Goal: Check status: Check status

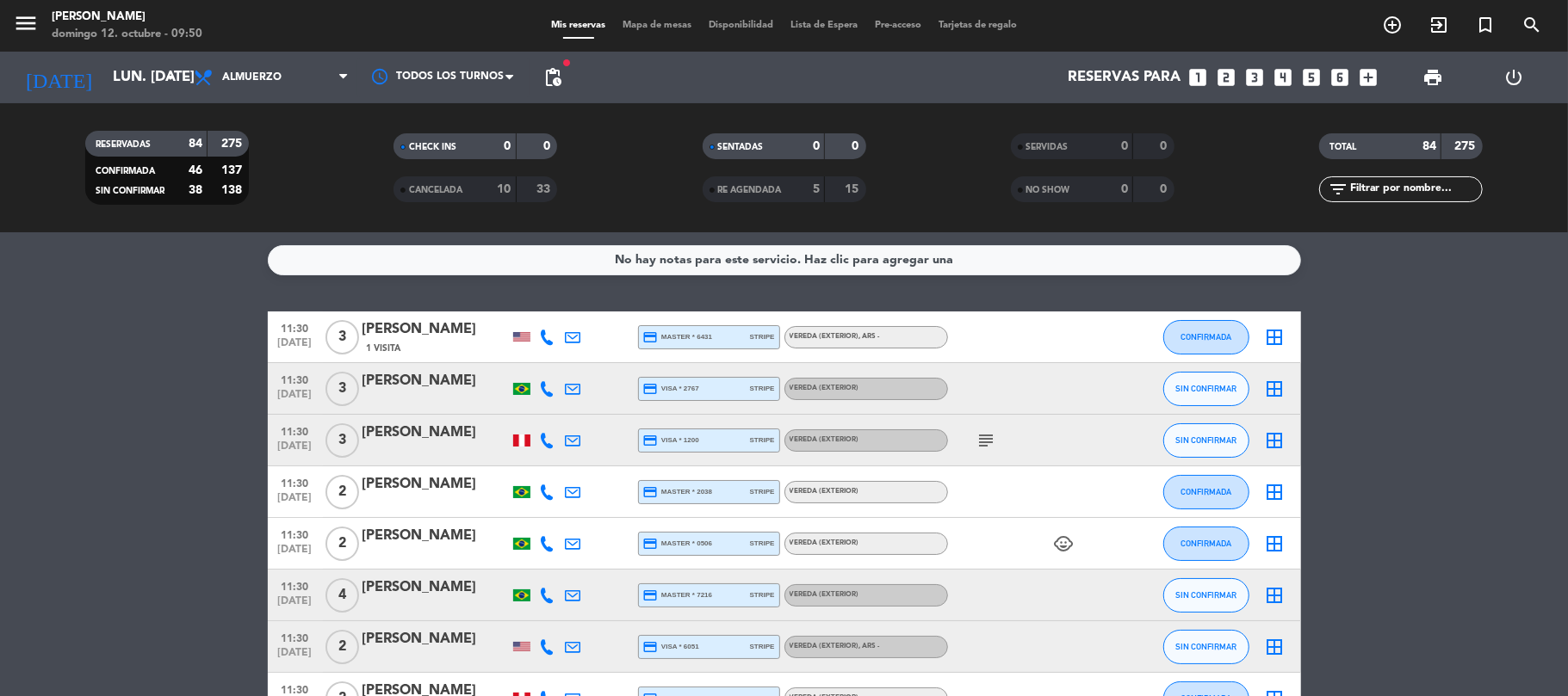
click at [125, 106] on div "RESERVADAS 84 275 CONFIRMADA 46 137 SIN CONFIRMAR 38 138 CHECK INS 0 0 CANCELAD…" at bounding box center [784, 168] width 1568 height 130
click at [106, 71] on input "lun. [DATE]" at bounding box center [197, 78] width 186 height 34
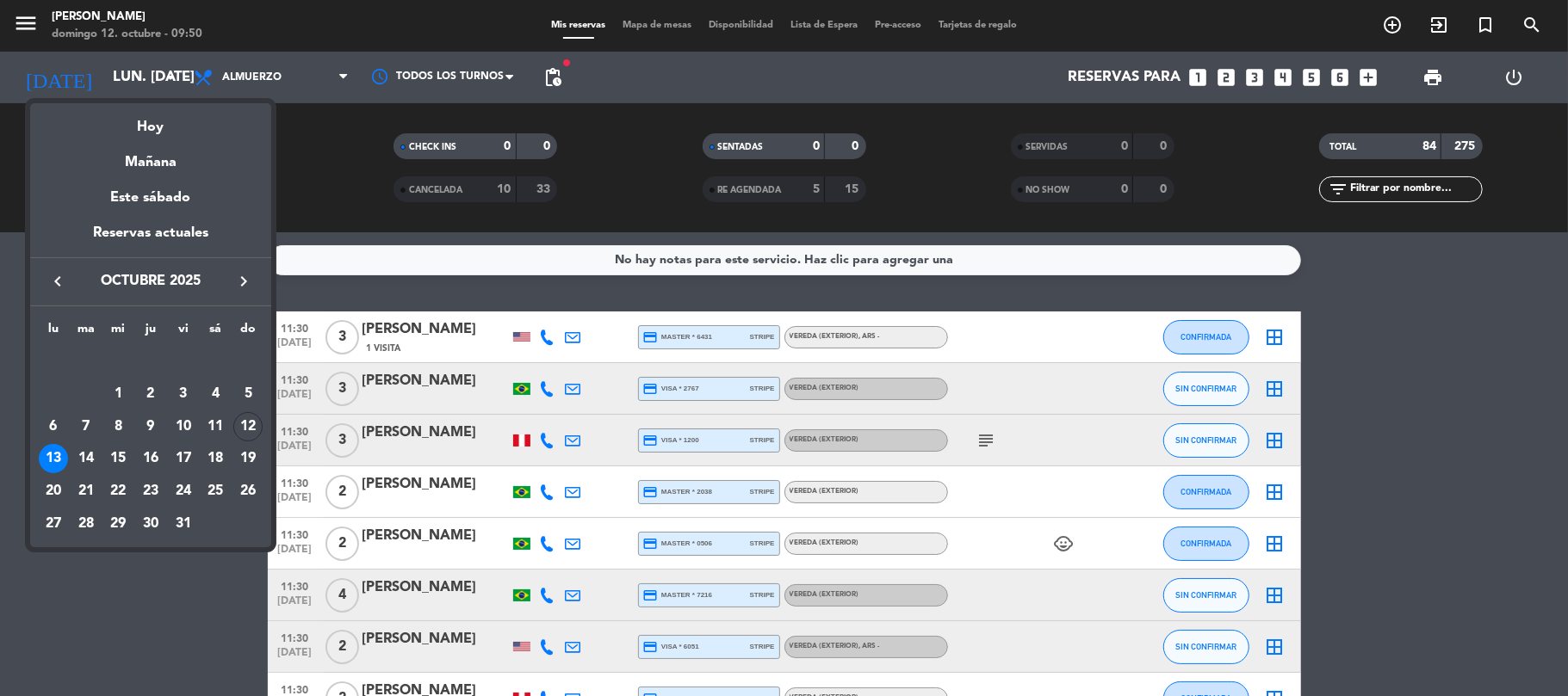
click at [229, 71] on div at bounding box center [784, 348] width 1568 height 696
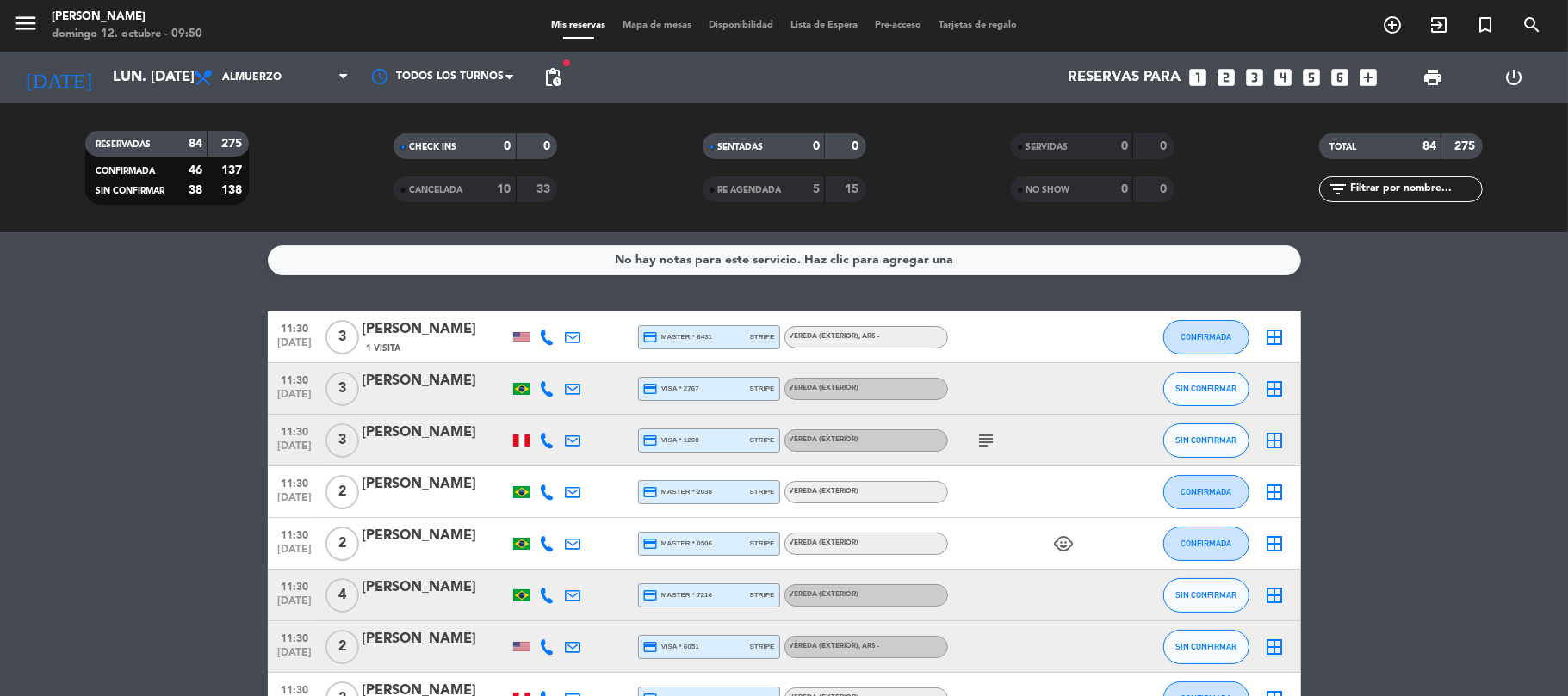
click at [229, 71] on span "Almuerzo" at bounding box center [252, 77] width 59 height 12
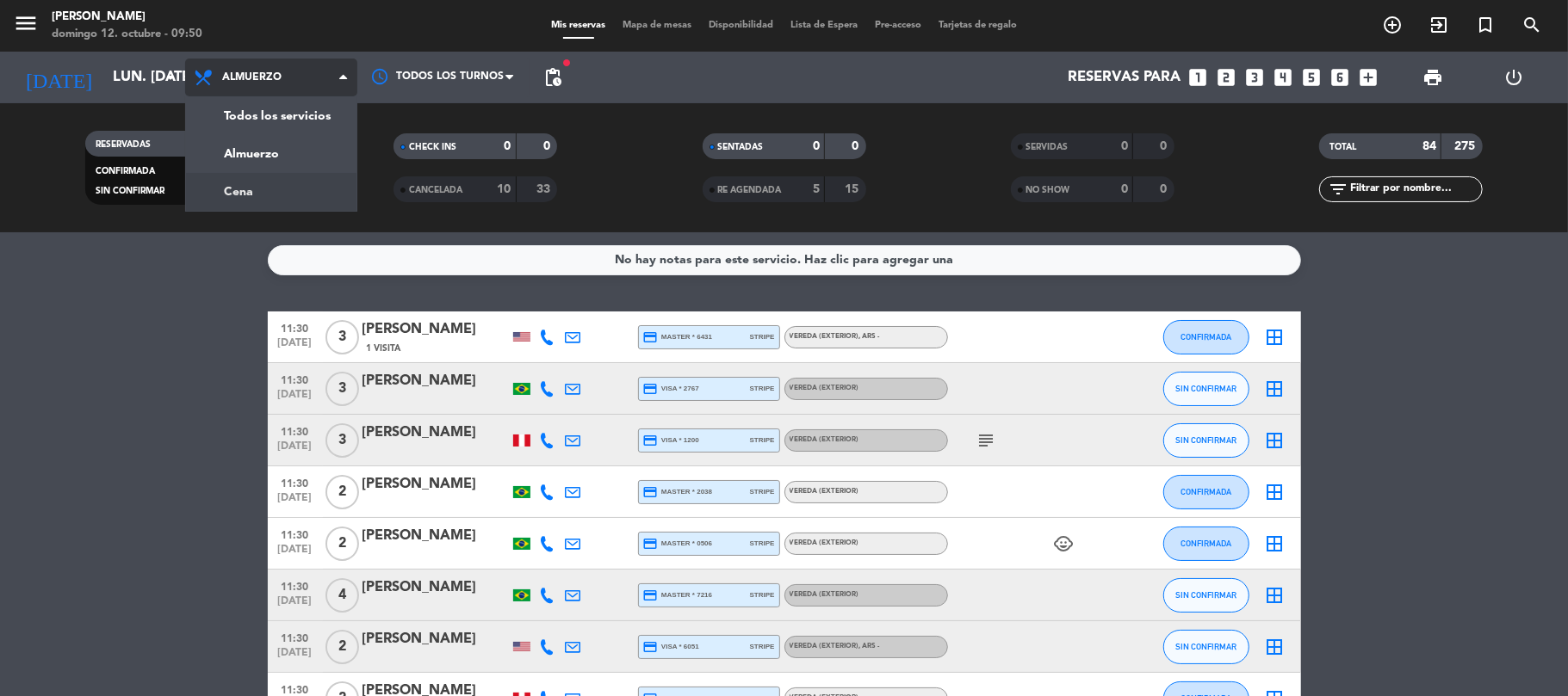
click at [259, 176] on div "menu [PERSON_NAME] 12. octubre - 09:50 Mis reservas Mapa de mesas Disponibilida…" at bounding box center [784, 116] width 1568 height 232
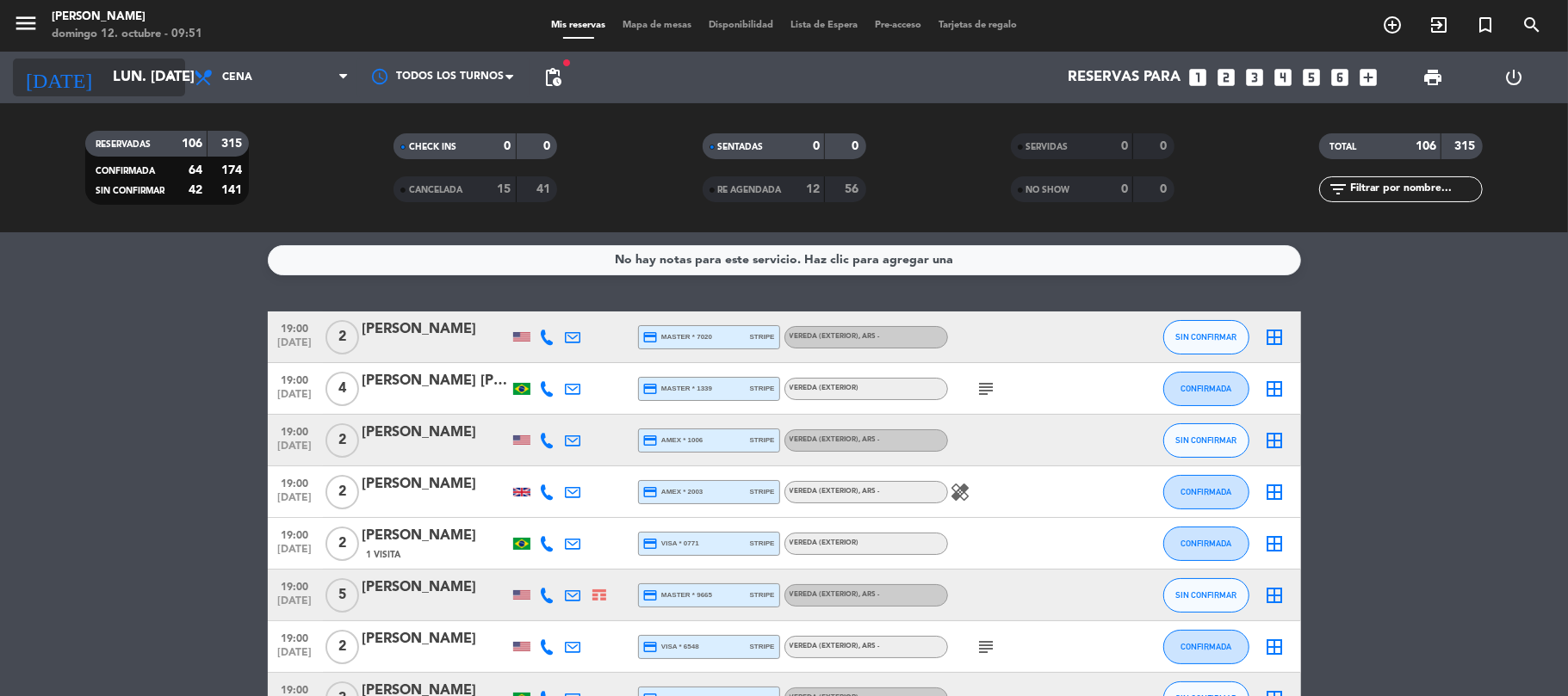
click at [128, 93] on input "lun. [DATE]" at bounding box center [197, 78] width 186 height 34
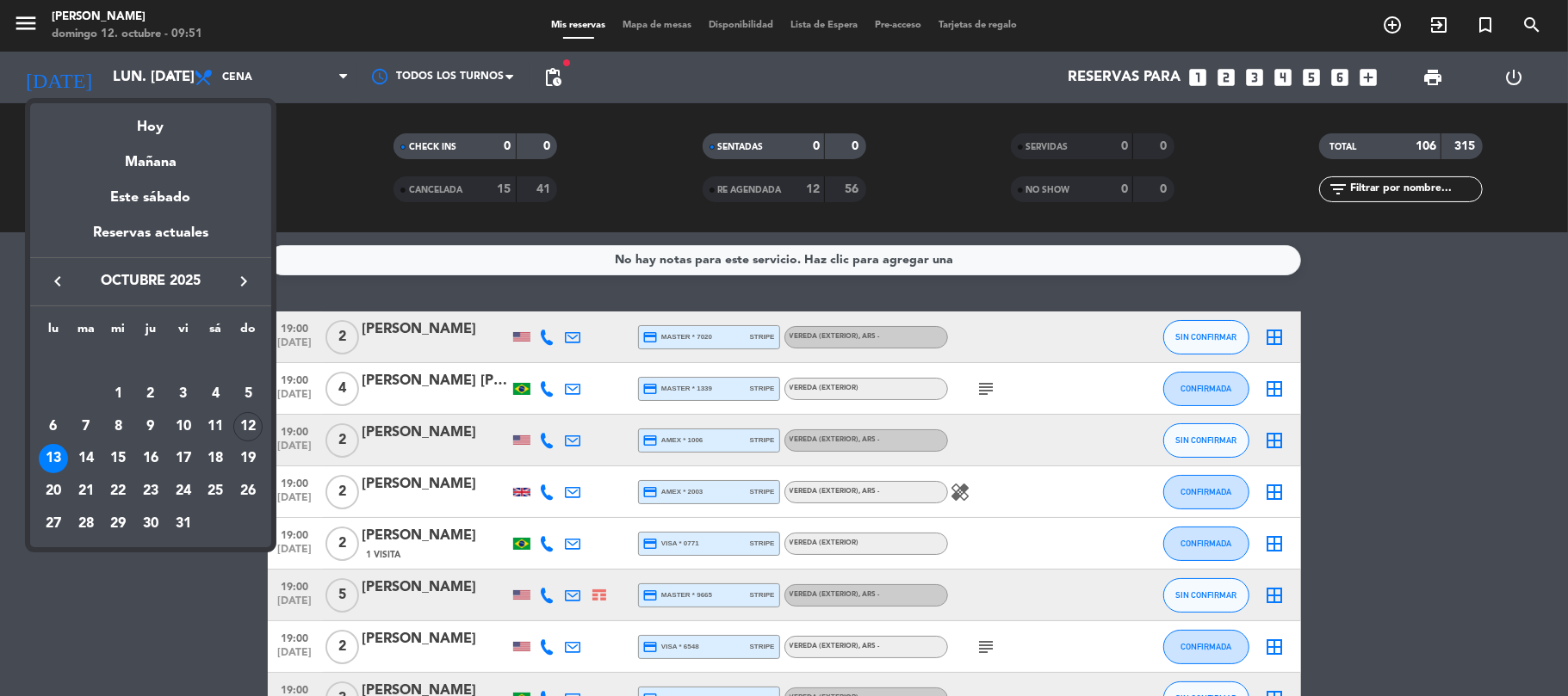
click at [54, 457] on div "13" at bounding box center [53, 458] width 29 height 29
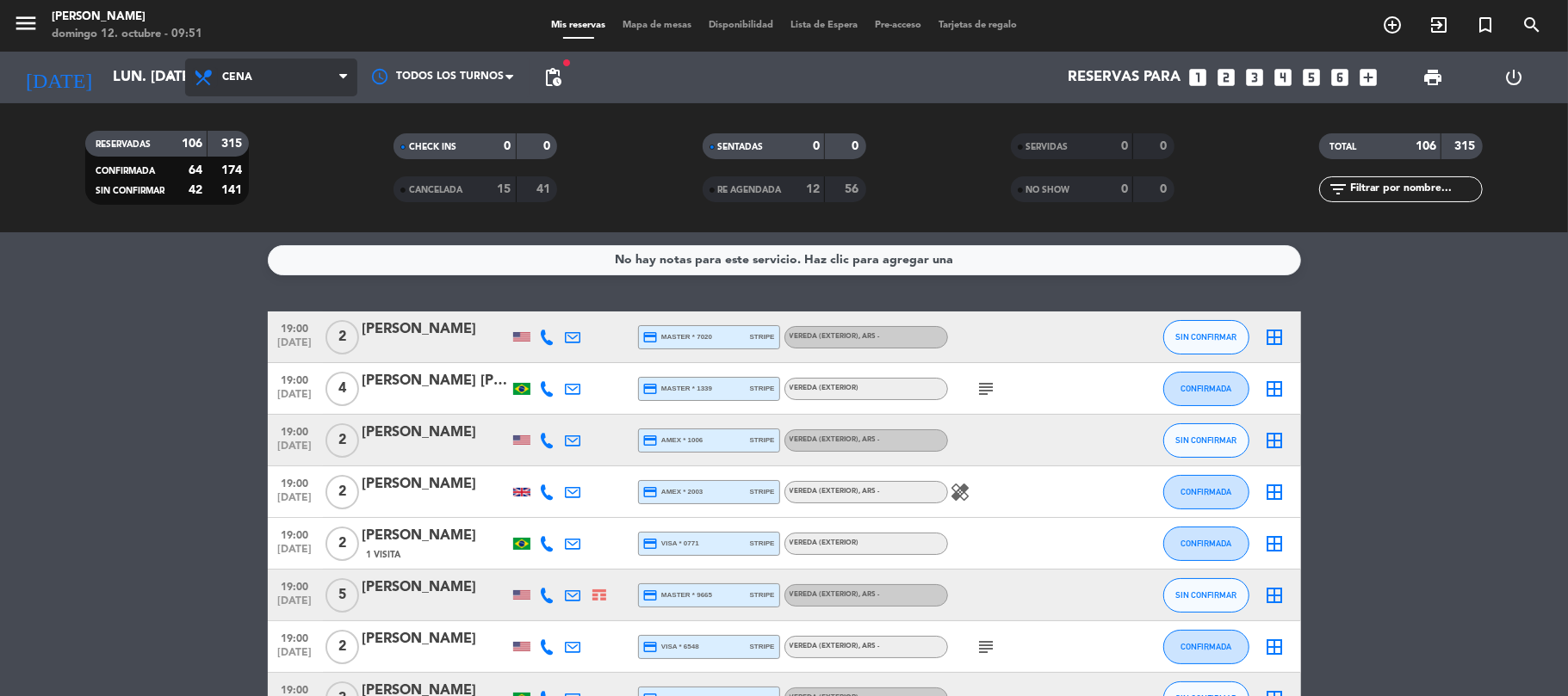
click at [214, 84] on icon at bounding box center [205, 77] width 25 height 21
click at [243, 147] on div "menu [PERSON_NAME] 12. octubre - 09:51 Mis reservas Mapa de mesas Disponibilida…" at bounding box center [784, 116] width 1568 height 232
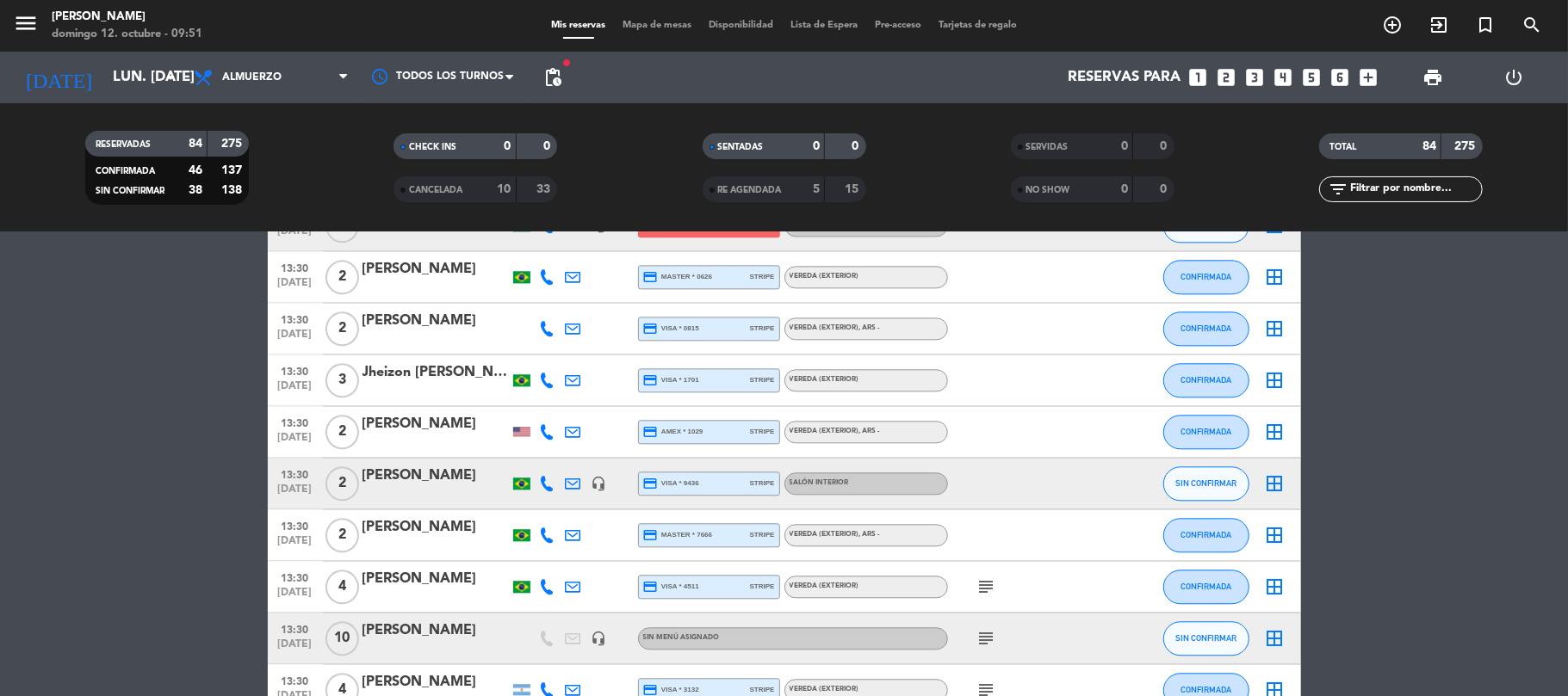
scroll to position [3124, 0]
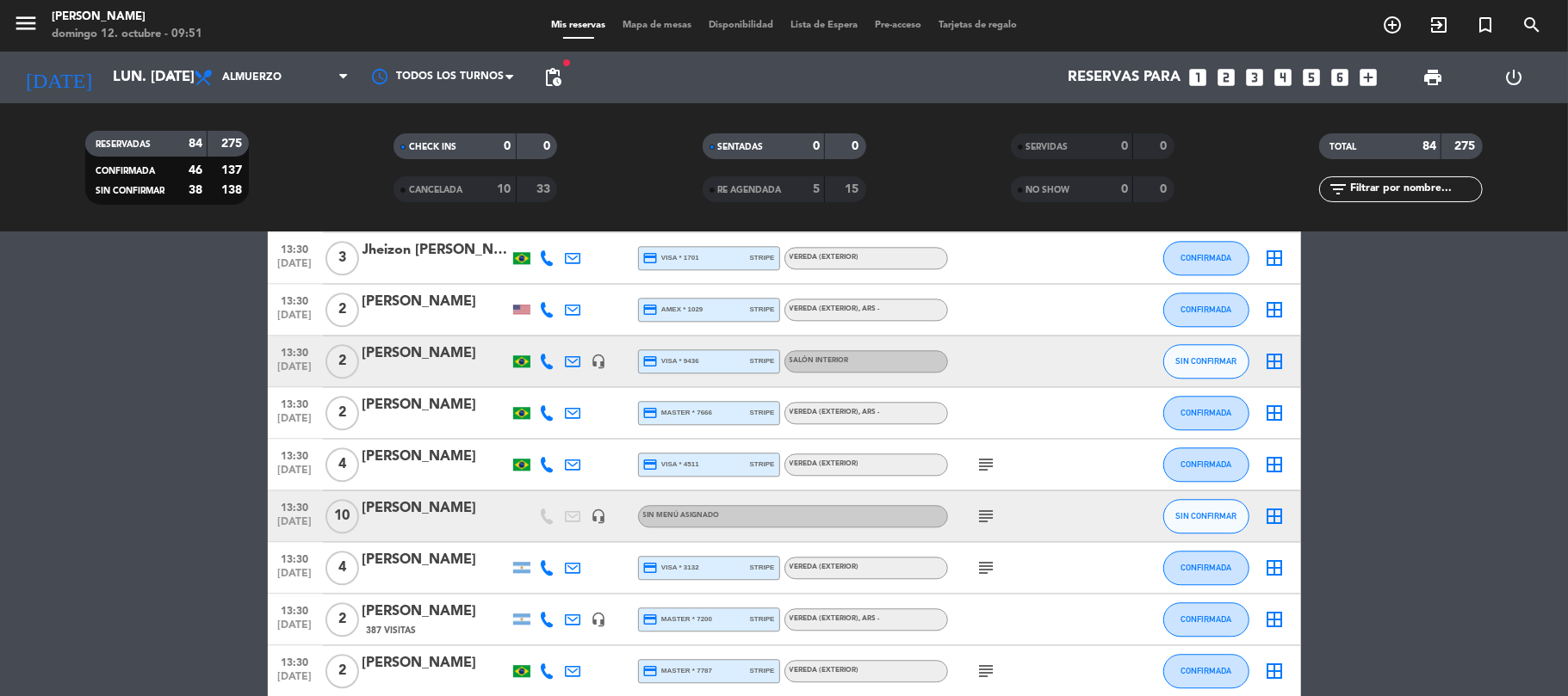
drag, startPoint x: 1003, startPoint y: 517, endPoint x: 985, endPoint y: 524, distance: 19.3
click at [986, 517] on icon "subject" at bounding box center [986, 516] width 21 height 21
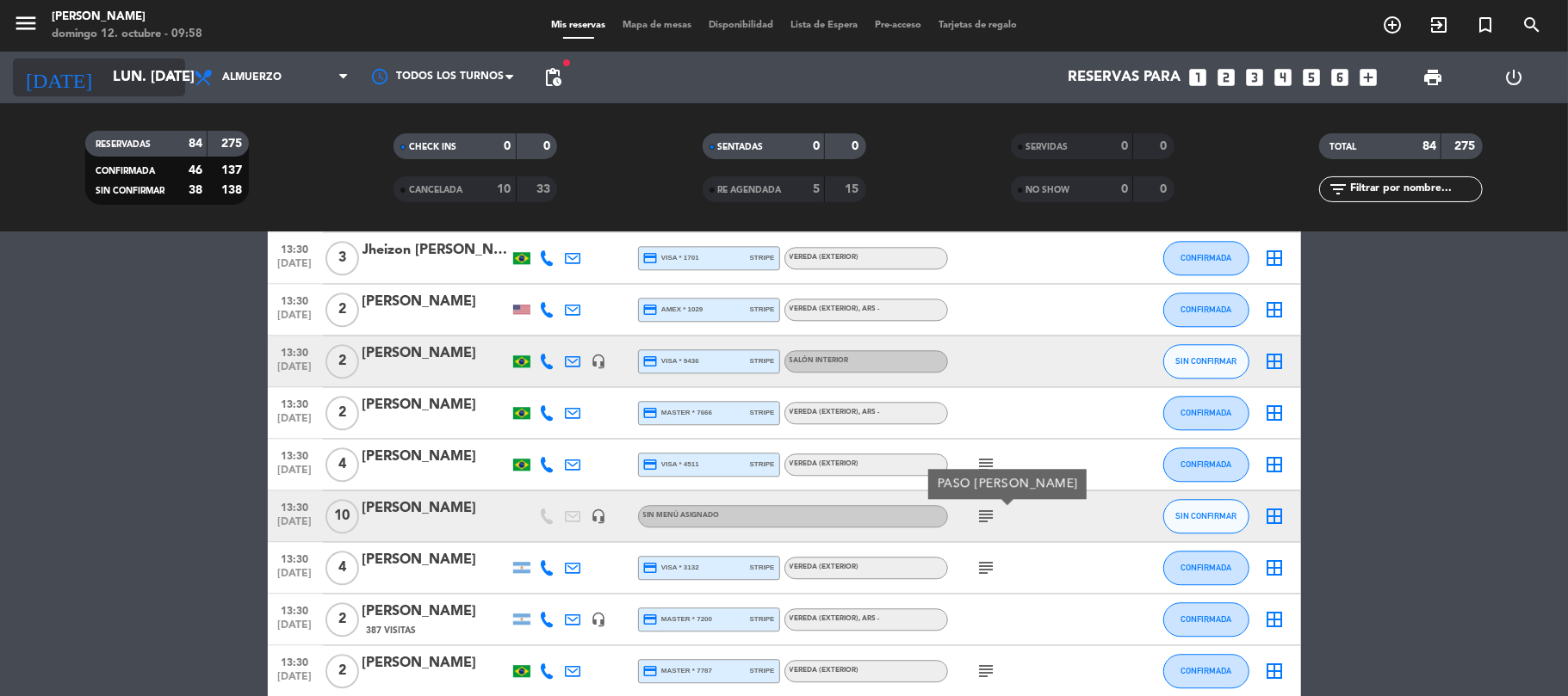
click at [143, 71] on input "lun. [DATE]" at bounding box center [197, 78] width 186 height 34
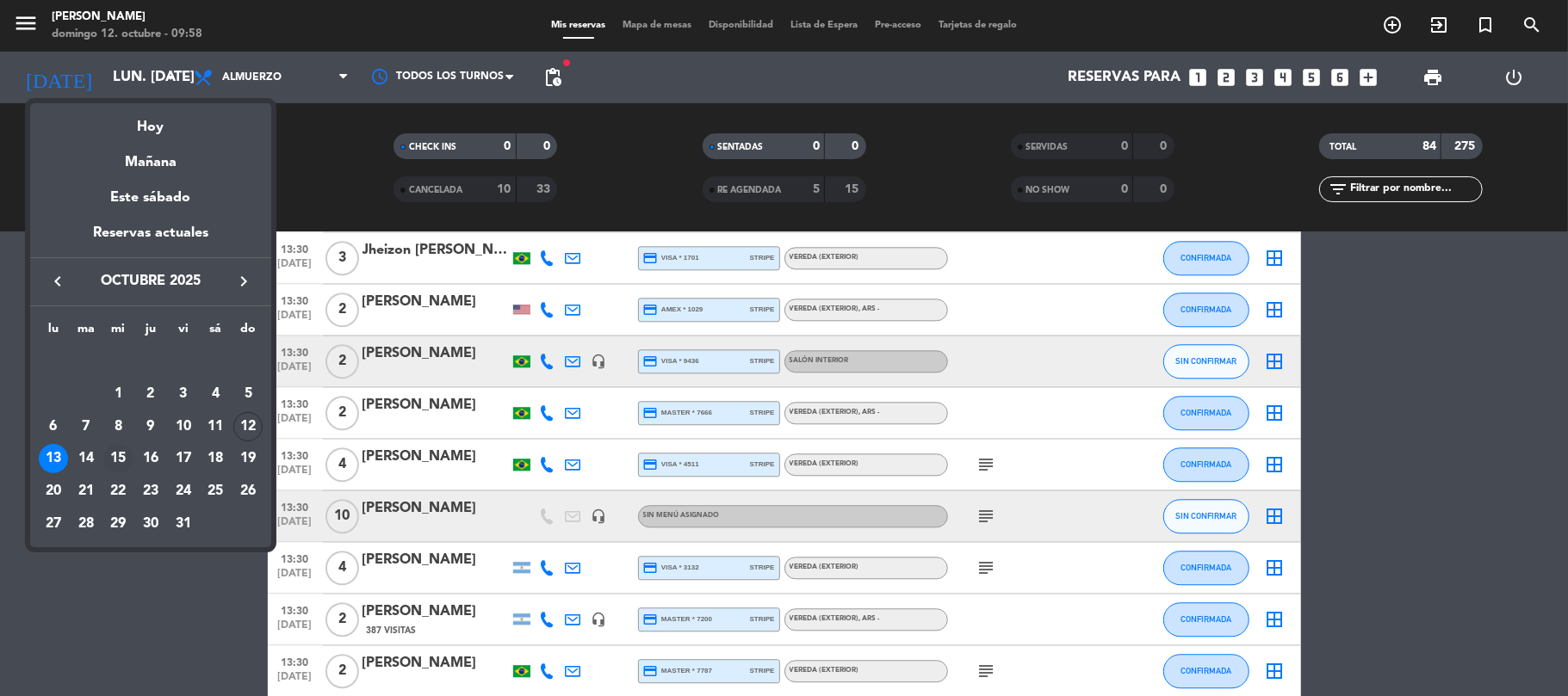
click at [121, 458] on div "15" at bounding box center [118, 458] width 29 height 29
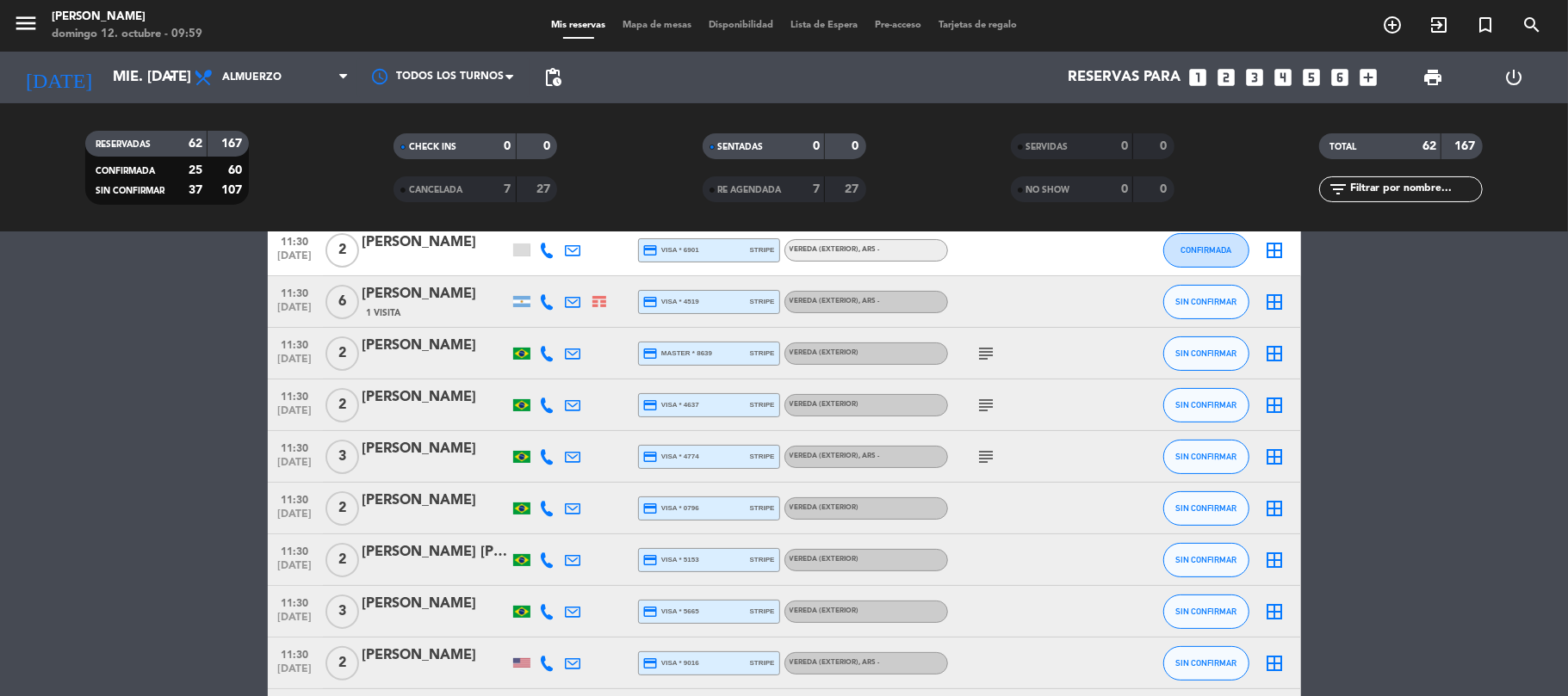
scroll to position [0, 0]
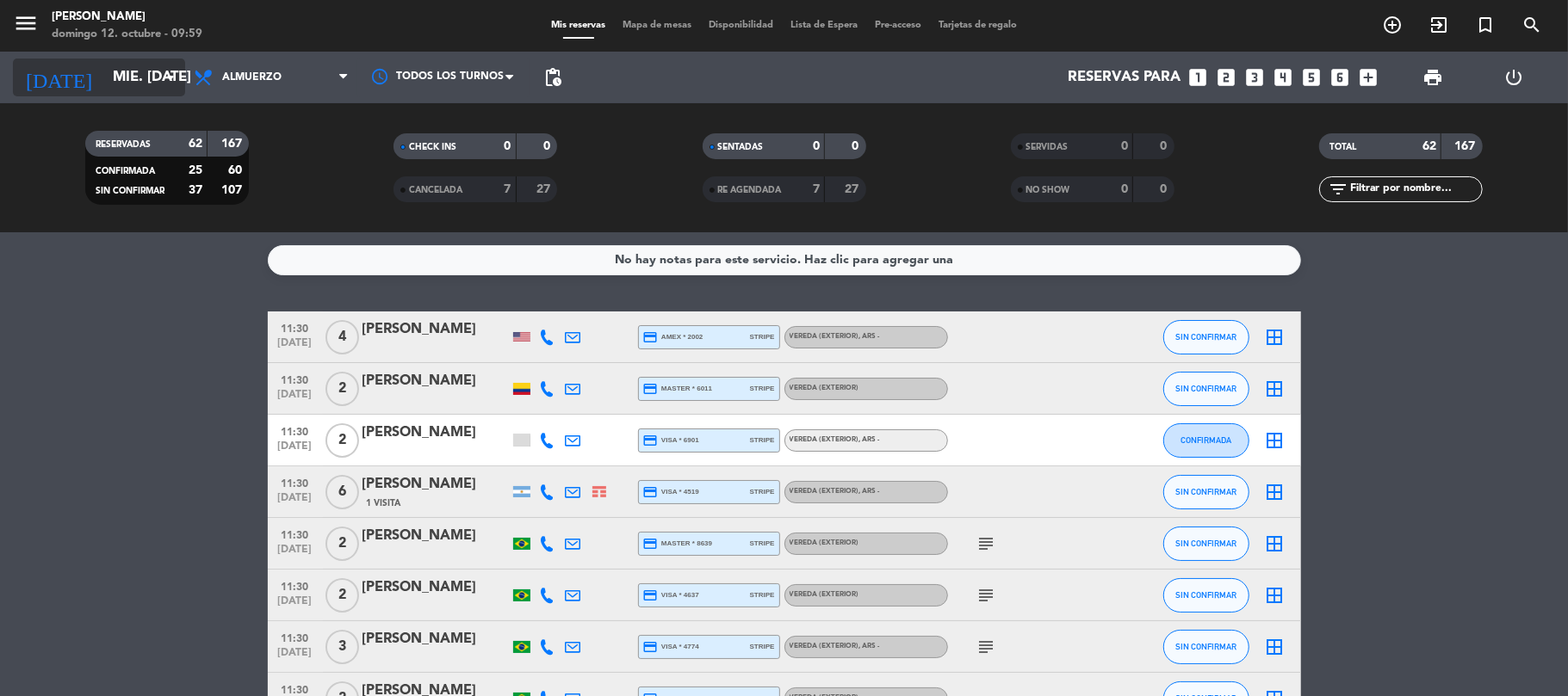
click at [143, 84] on input "mié. [DATE]" at bounding box center [197, 78] width 186 height 34
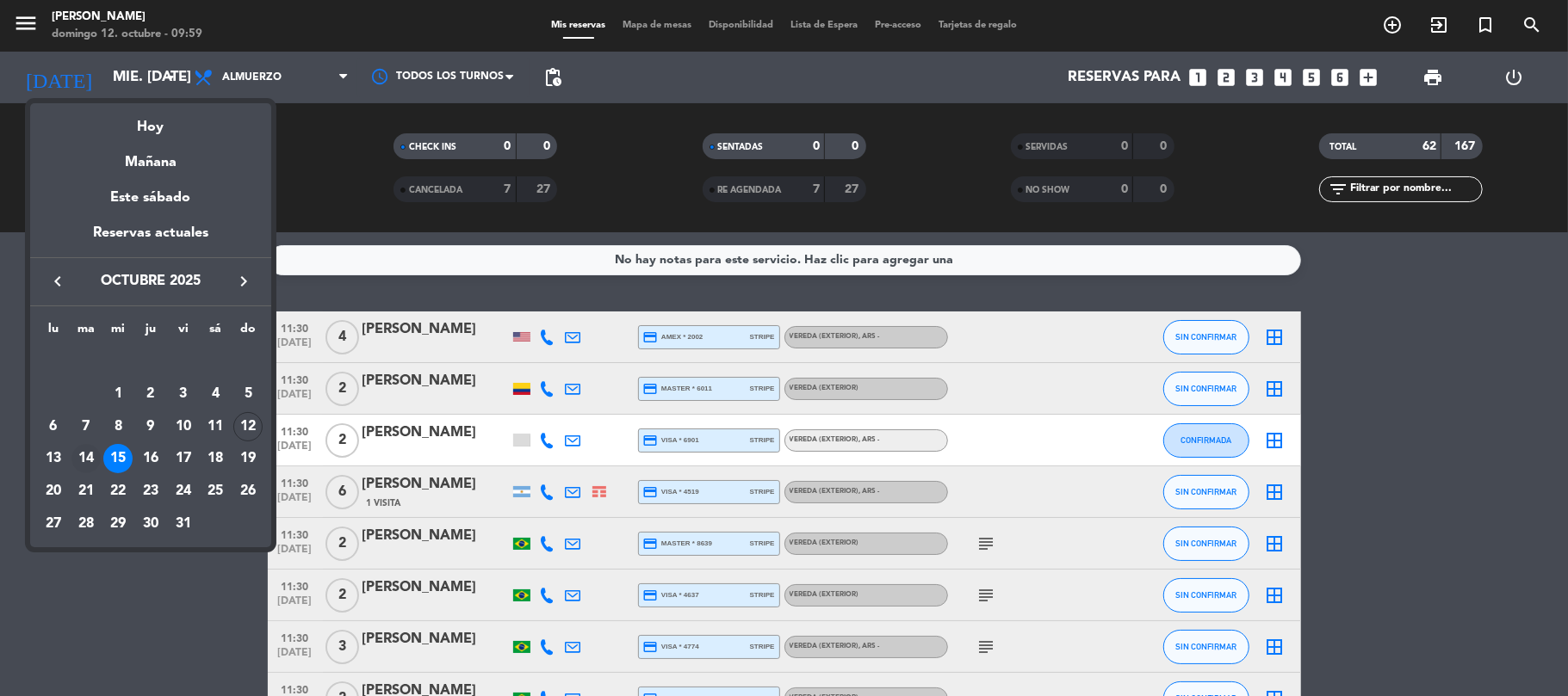
click at [96, 462] on div "14" at bounding box center [86, 458] width 29 height 29
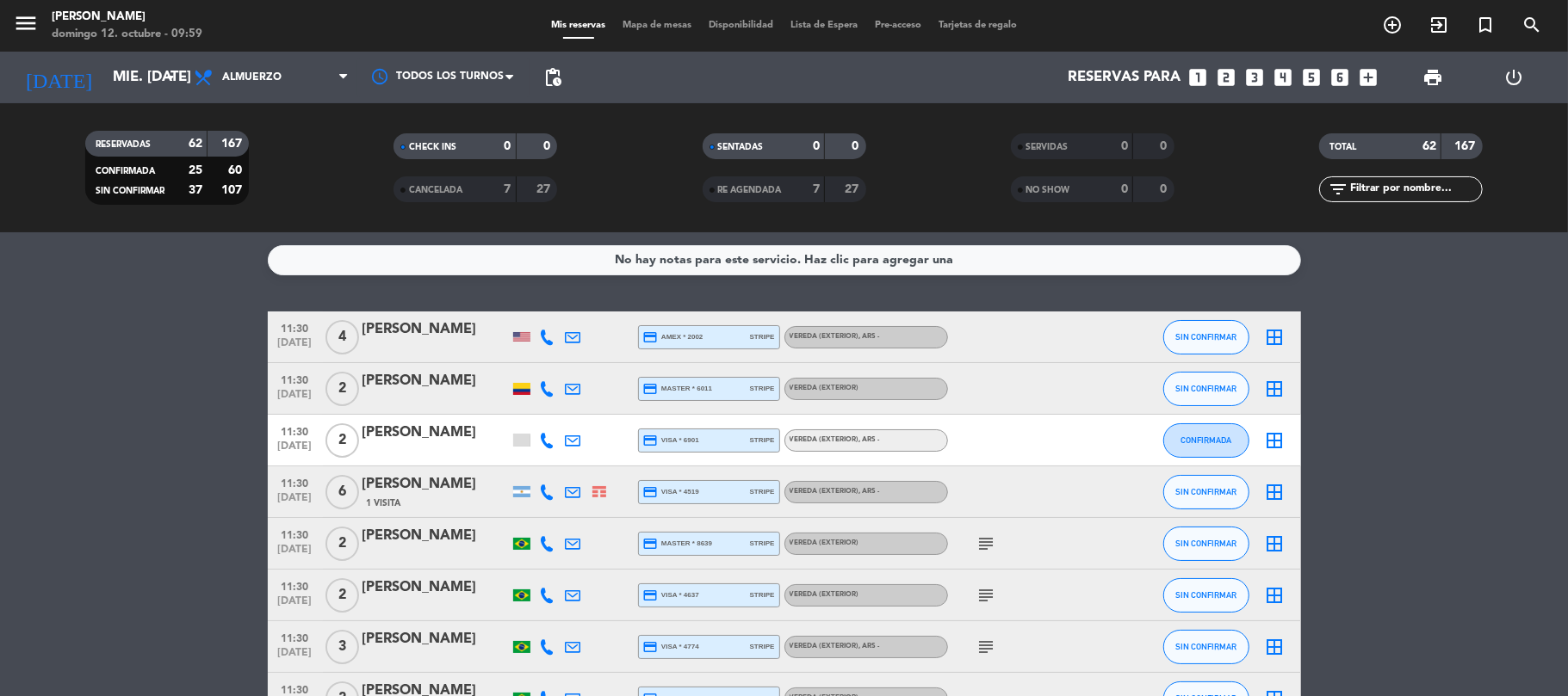
type input "[DATE] oct."
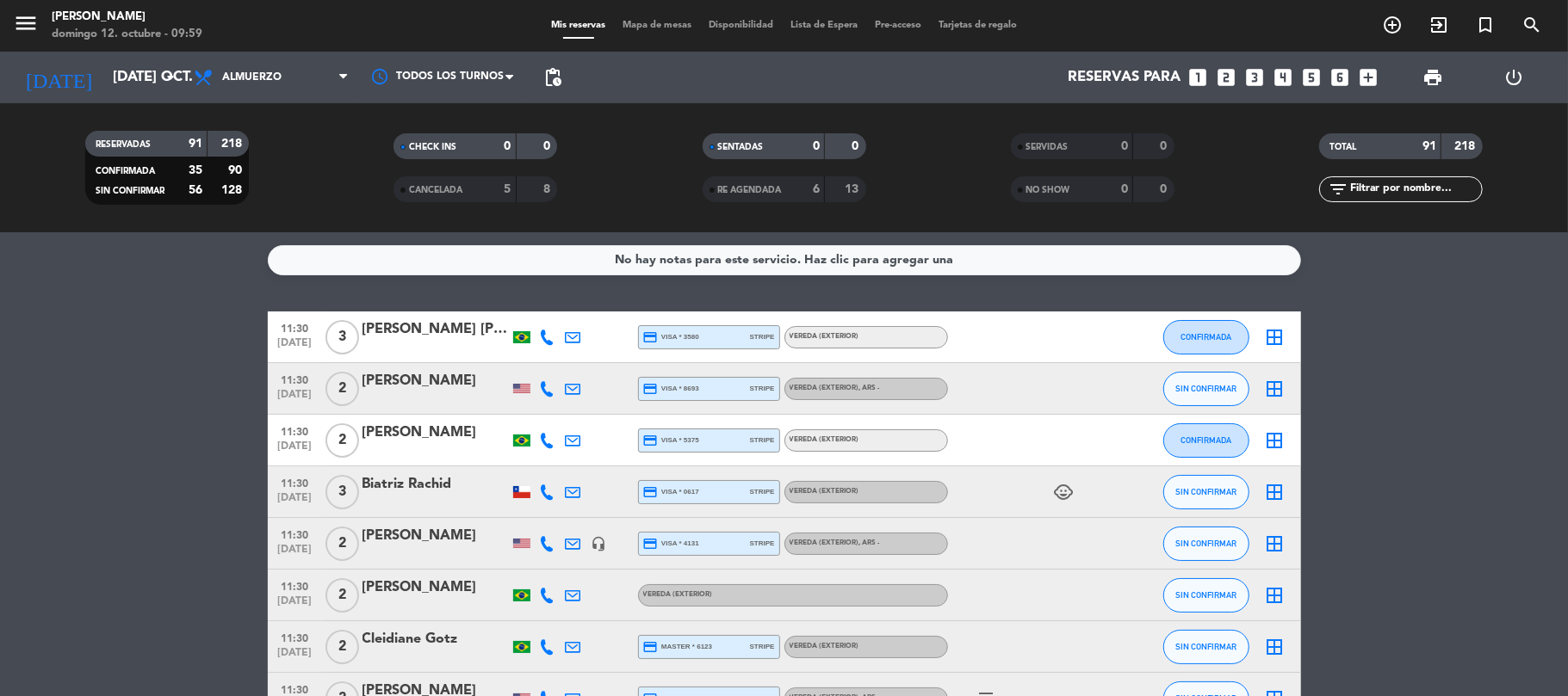
click at [448, 191] on span "CANCELADA" at bounding box center [436, 190] width 54 height 9
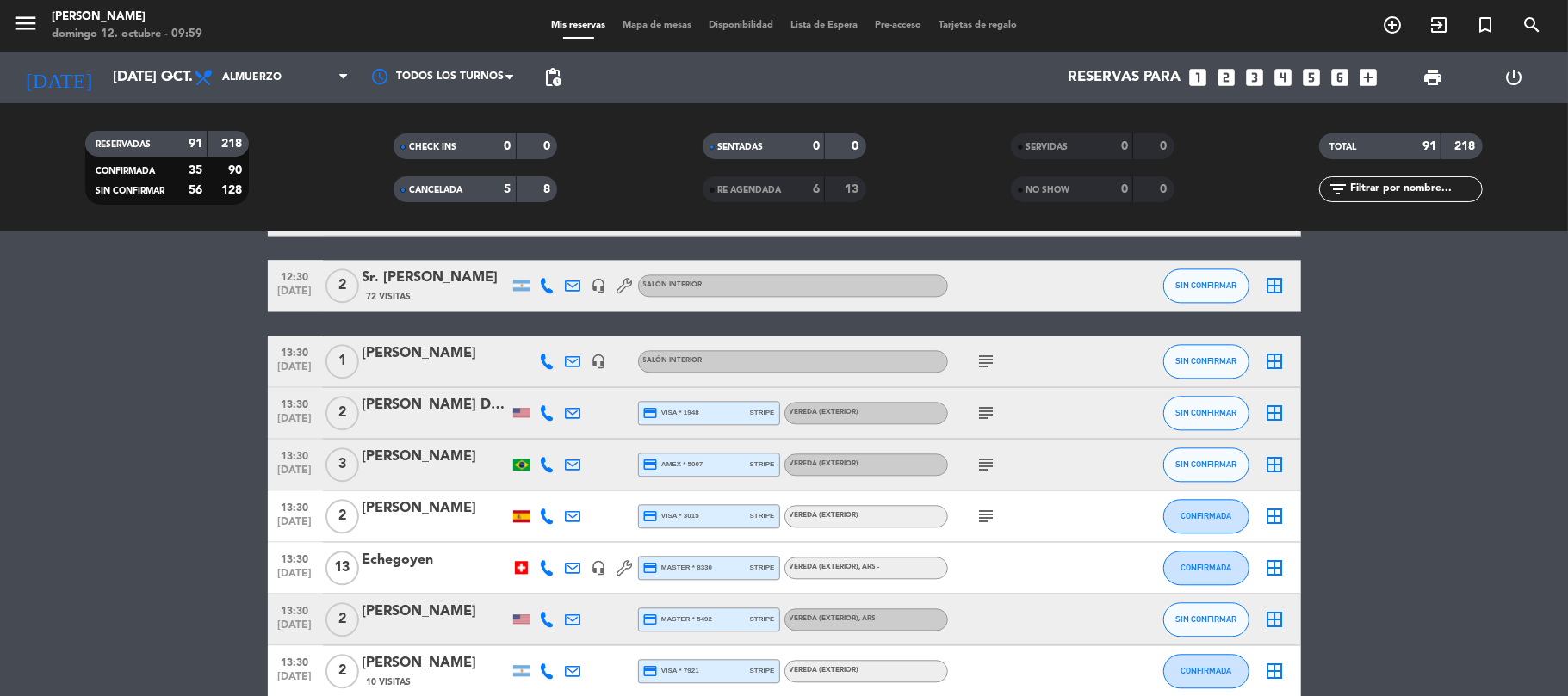
scroll to position [3016, 0]
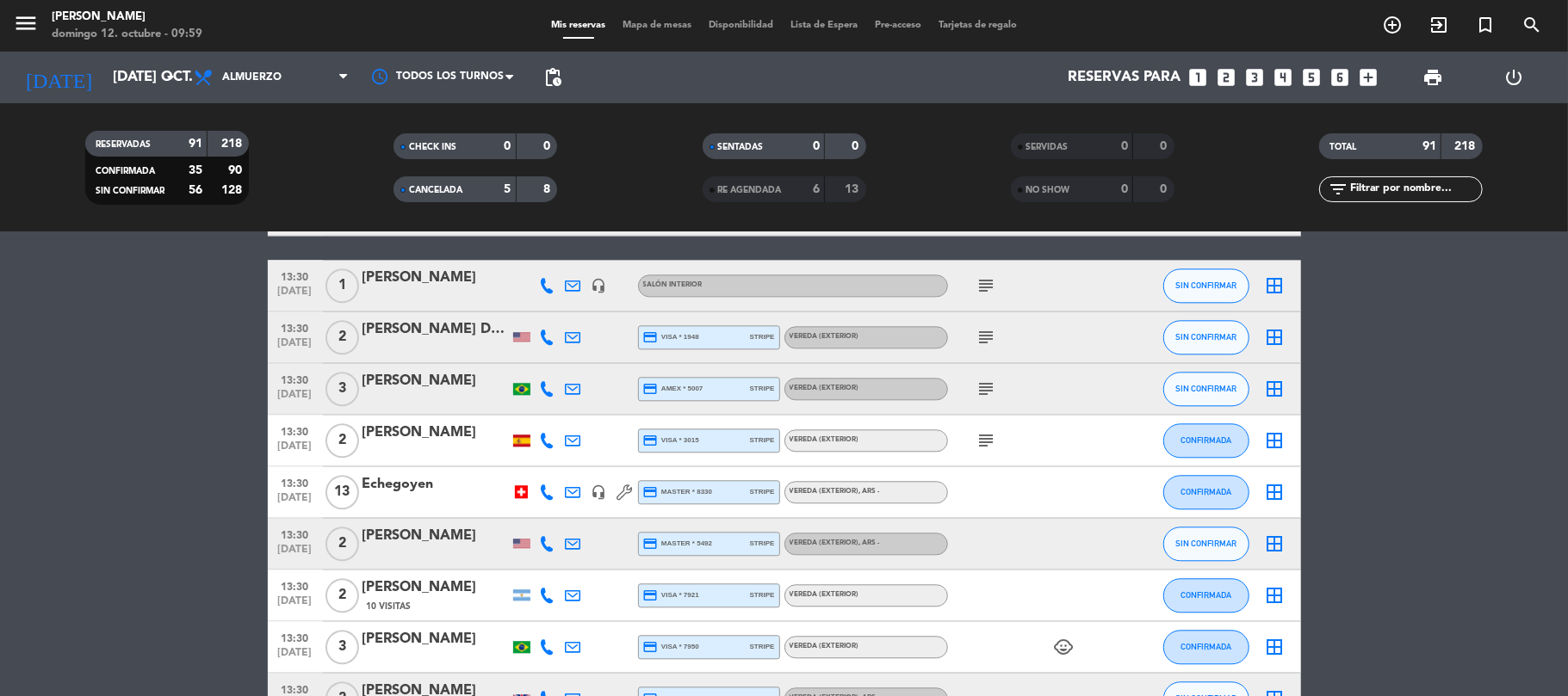
click at [977, 491] on div at bounding box center [1025, 491] width 155 height 51
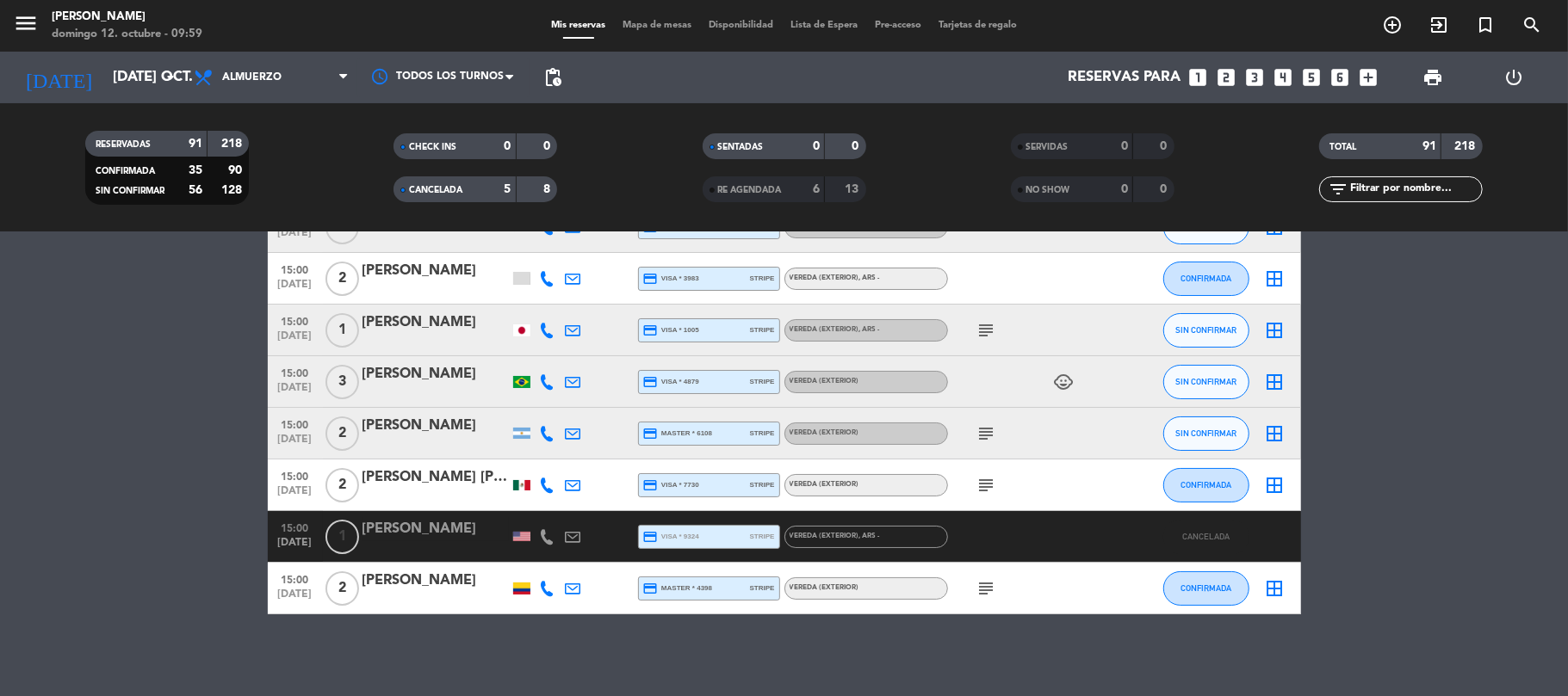
scroll to position [4756, 0]
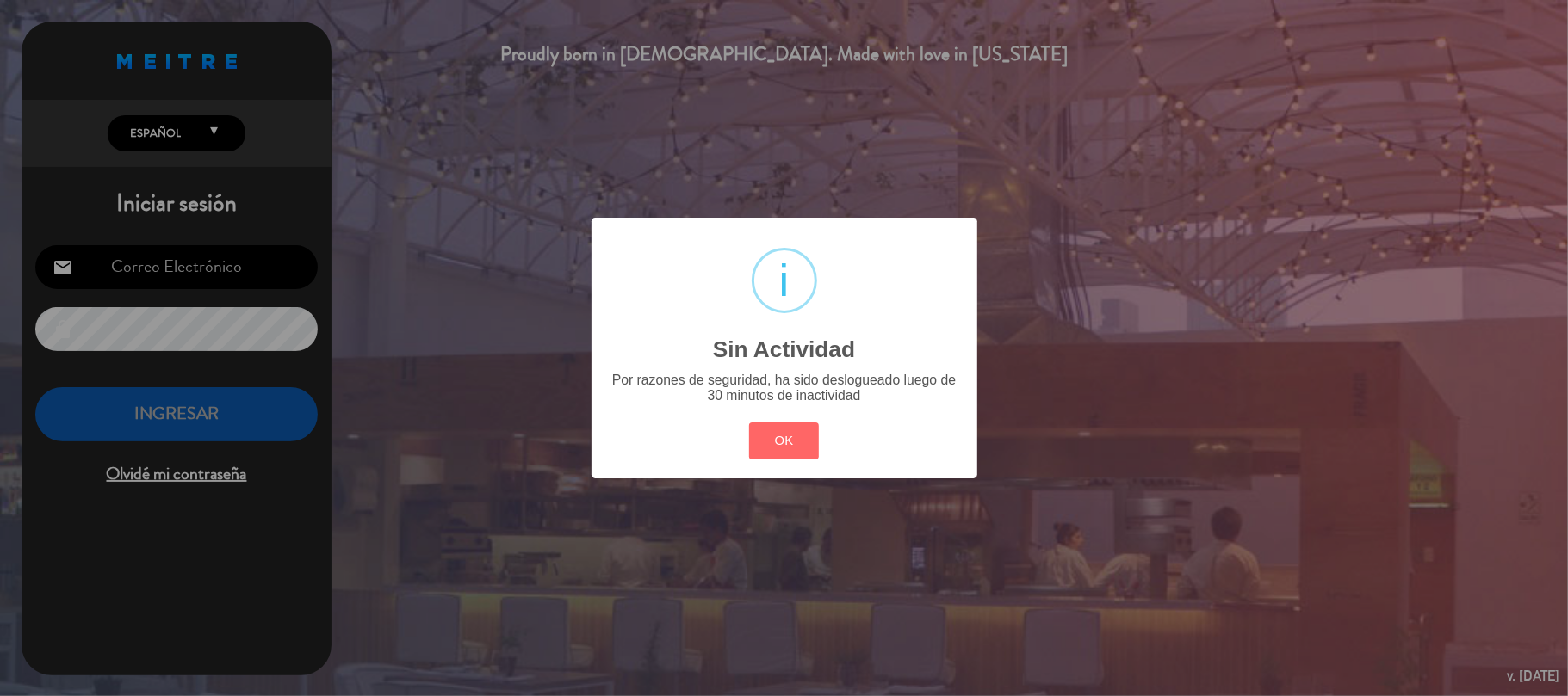
type input "[EMAIL_ADDRESS][DOMAIN_NAME]"
